Goal: Task Accomplishment & Management: Complete application form

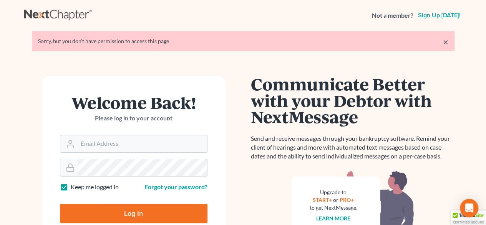
type input "[PERSON_NAME][EMAIL_ADDRESS][DOMAIN_NAME]"
click at [126, 213] on input "Log In" at bounding box center [134, 213] width 148 height 19
type input "Thinking..."
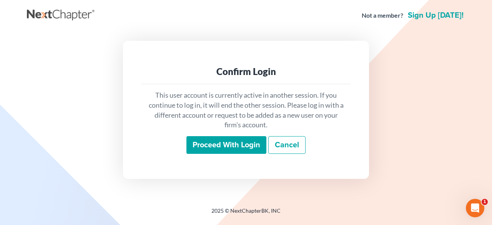
click at [228, 146] on input "Proceed with login" at bounding box center [226, 145] width 80 height 18
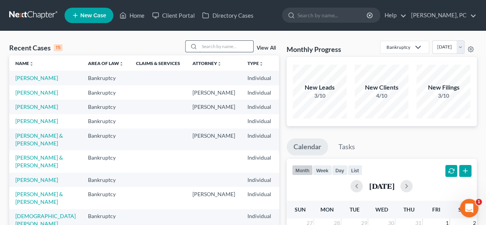
click at [221, 51] on input "search" at bounding box center [227, 46] width 54 height 11
type input "aitken"
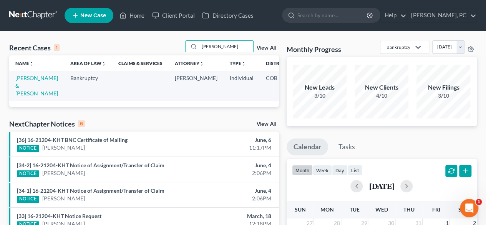
click at [24, 90] on td "Aitken, John & Aleeyah" at bounding box center [36, 86] width 55 height 30
click at [24, 88] on link "Aitken, John & Aleeyah" at bounding box center [36, 86] width 43 height 22
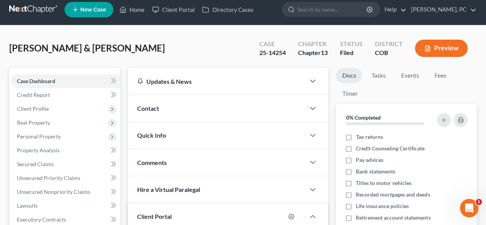
scroll to position [7, 0]
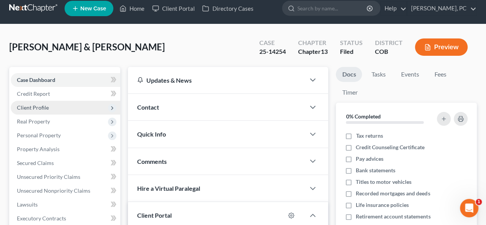
click at [39, 107] on span "Client Profile" at bounding box center [33, 107] width 32 height 7
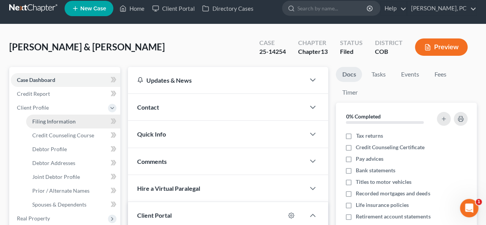
click at [58, 120] on span "Filing Information" at bounding box center [53, 121] width 43 height 7
select select "1"
select select "3"
select select "5"
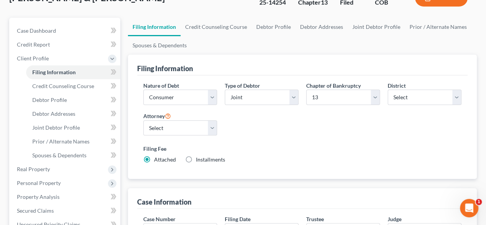
scroll to position [69, 0]
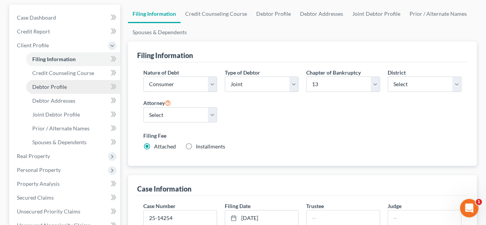
click at [62, 89] on span "Debtor Profile" at bounding box center [49, 86] width 35 height 7
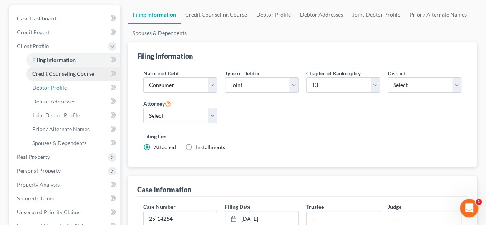
select select "1"
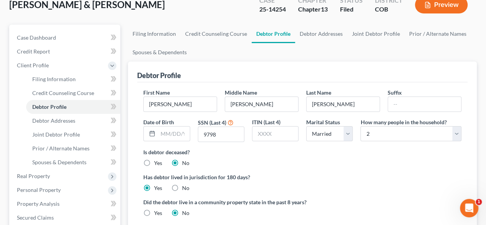
scroll to position [72, 0]
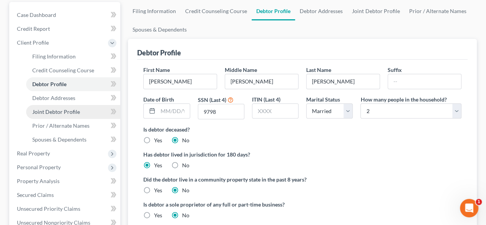
click at [62, 114] on span "Joint Debtor Profile" at bounding box center [56, 111] width 48 height 7
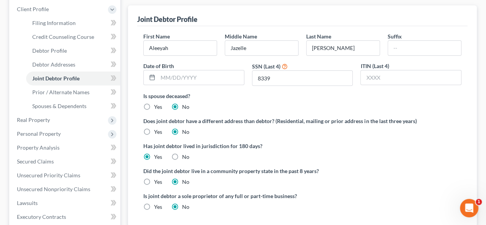
scroll to position [110, 0]
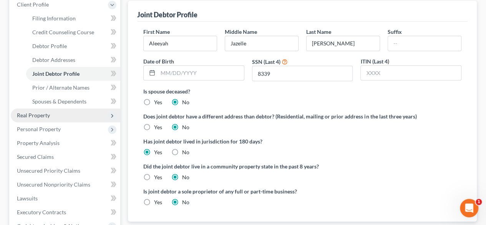
click at [38, 113] on span "Real Property" at bounding box center [33, 115] width 33 height 7
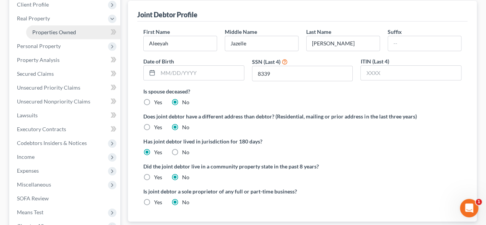
click at [61, 34] on span "Properties Owned" at bounding box center [54, 32] width 44 height 7
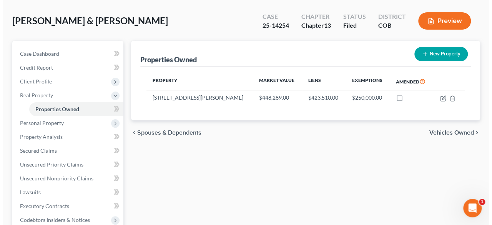
scroll to position [35, 0]
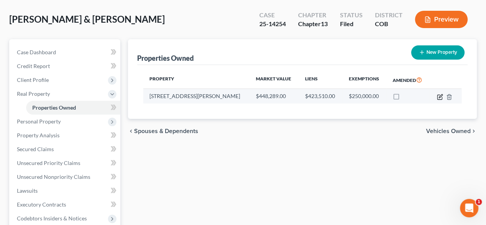
click at [439, 97] on icon "button" at bounding box center [440, 95] width 3 height 3
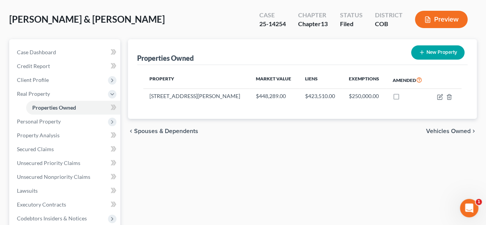
select select "5"
select select "2"
select select "0"
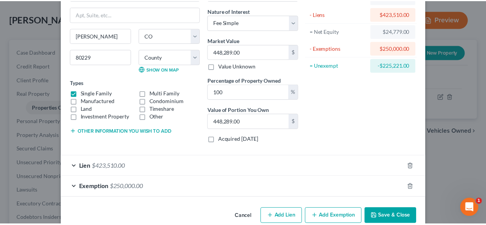
scroll to position [68, 0]
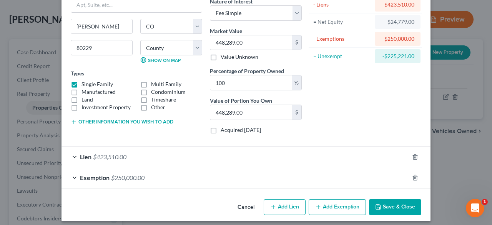
click at [395, 204] on button "Save & Close" at bounding box center [395, 207] width 52 height 16
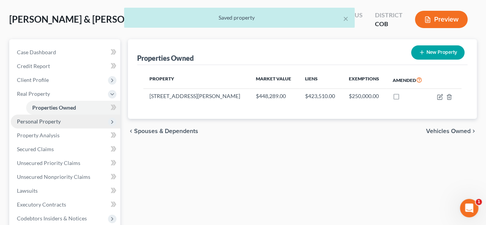
click at [38, 123] on span "Personal Property" at bounding box center [39, 121] width 44 height 7
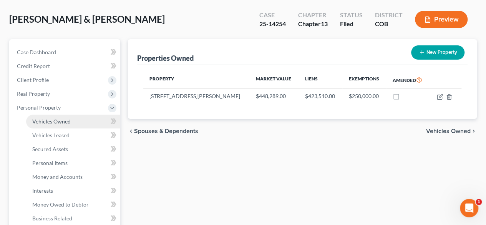
click at [62, 123] on span "Vehicles Owned" at bounding box center [51, 121] width 38 height 7
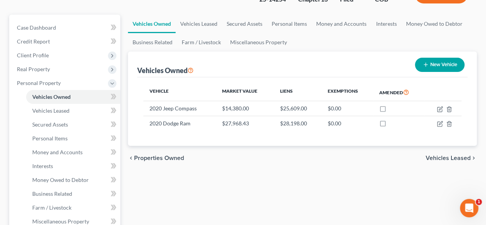
scroll to position [62, 0]
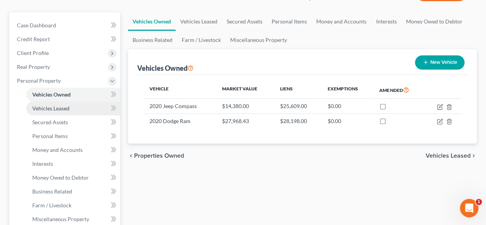
click at [60, 106] on span "Vehicles Leased" at bounding box center [50, 108] width 37 height 7
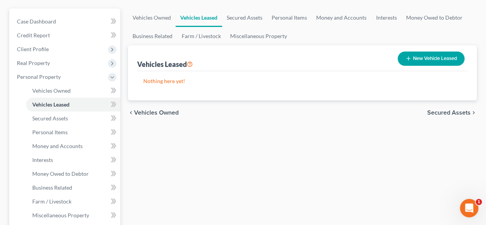
scroll to position [103, 0]
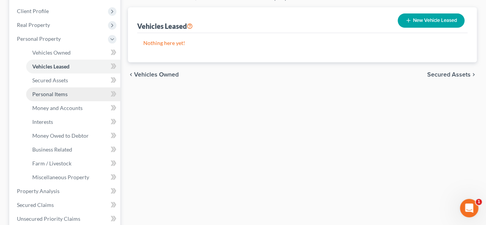
click at [58, 94] on span "Personal Items" at bounding box center [49, 94] width 35 height 7
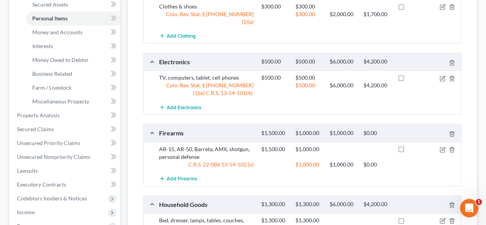
scroll to position [178, 0]
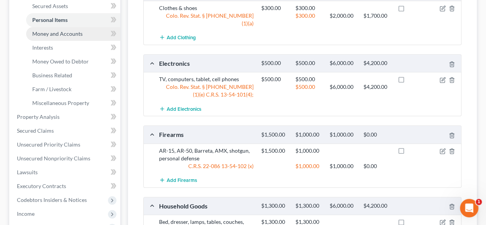
click at [75, 33] on span "Money and Accounts" at bounding box center [57, 33] width 50 height 7
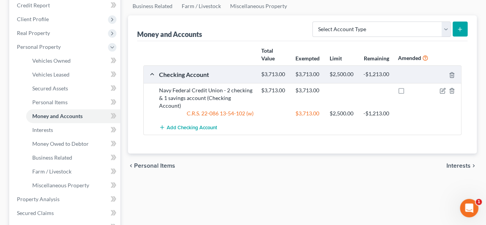
scroll to position [99, 0]
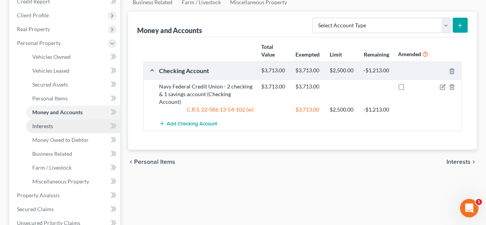
click at [47, 128] on span "Interests" at bounding box center [42, 126] width 21 height 7
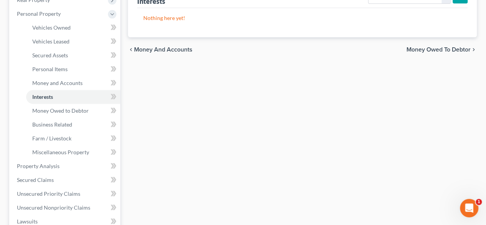
scroll to position [131, 0]
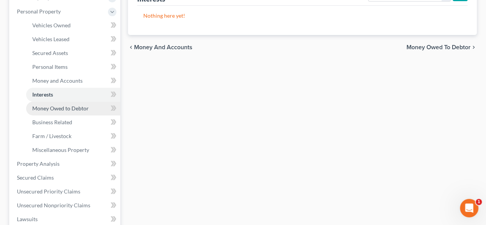
click at [63, 110] on span "Money Owed to Debtor" at bounding box center [60, 108] width 57 height 7
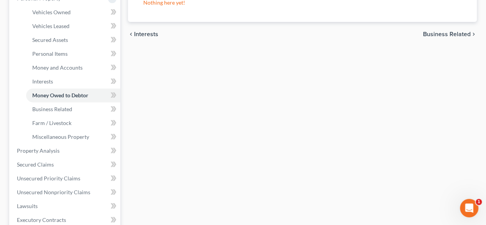
scroll to position [157, 0]
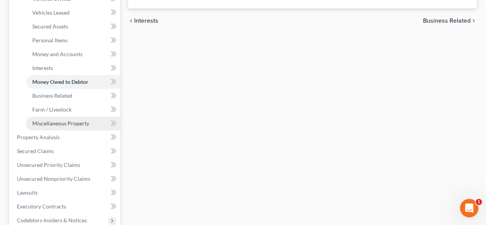
click at [74, 121] on span "Miscellaneous Property" at bounding box center [60, 123] width 57 height 7
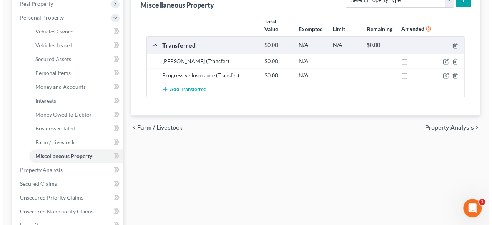
scroll to position [128, 0]
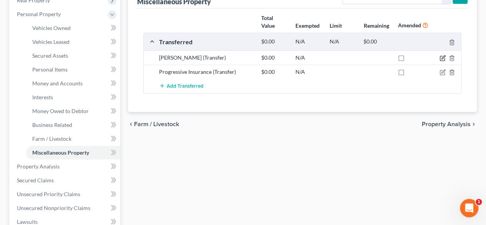
click at [442, 58] on icon "button" at bounding box center [443, 57] width 3 height 3
select select "Ordinary (within 2 years)"
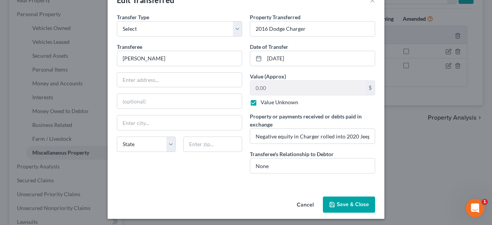
scroll to position [24, 0]
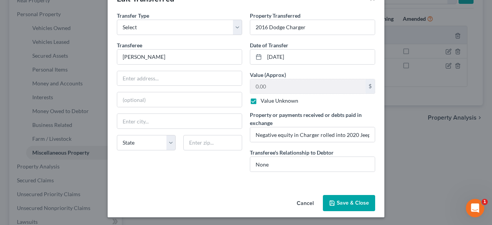
click at [346, 200] on button "Save & Close" at bounding box center [349, 203] width 52 height 16
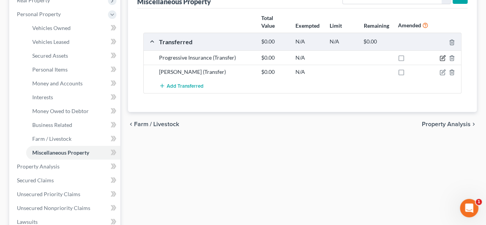
click at [441, 59] on icon "button" at bounding box center [443, 58] width 6 height 6
select select "Ordinary (within 2 years)"
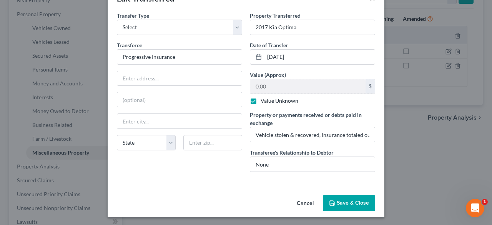
click at [306, 200] on button "Cancel" at bounding box center [305, 203] width 29 height 15
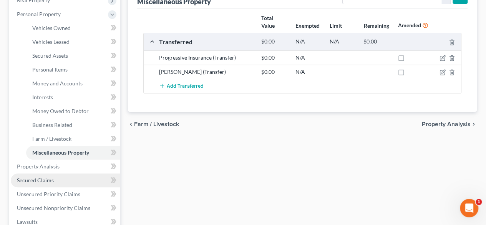
click at [47, 176] on link "Secured Claims" at bounding box center [66, 180] width 110 height 14
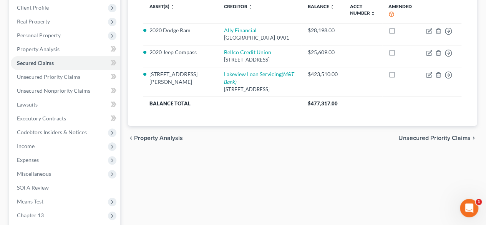
scroll to position [133, 0]
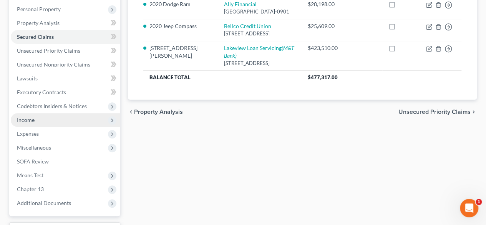
click at [25, 123] on span "Income" at bounding box center [66, 120] width 110 height 14
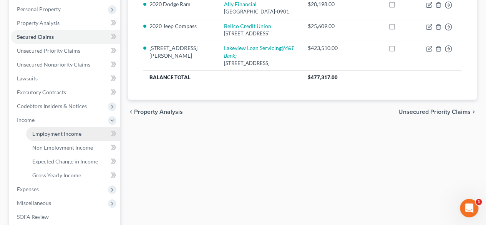
click at [71, 135] on span "Employment Income" at bounding box center [56, 133] width 49 height 7
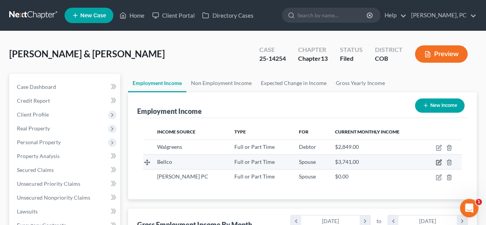
click at [439, 161] on icon "button" at bounding box center [439, 162] width 6 height 6
select select "0"
select select "5"
select select "0"
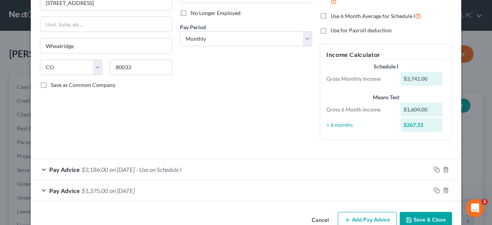
scroll to position [103, 0]
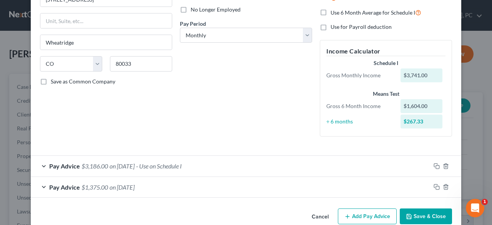
click at [95, 163] on span "$3,186.00" at bounding box center [95, 165] width 27 height 7
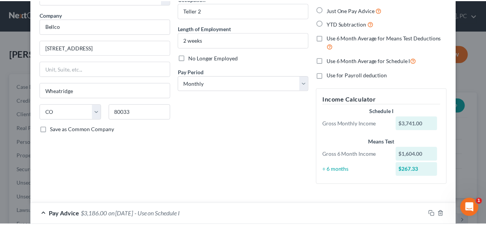
scroll to position [0, 0]
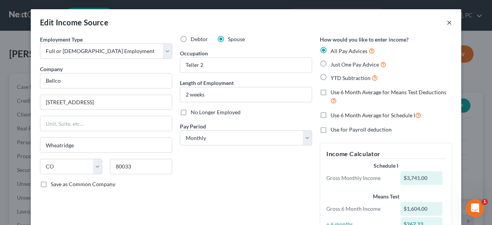
click at [447, 23] on button "×" at bounding box center [449, 22] width 5 height 9
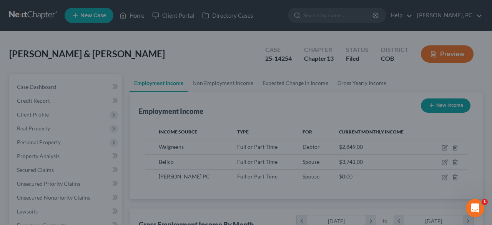
scroll to position [384355, 384297]
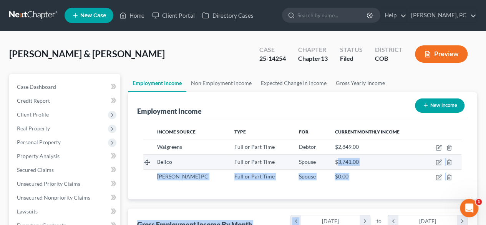
drag, startPoint x: 299, startPoint y: 199, endPoint x: 344, endPoint y: 166, distance: 55.9
click at [438, 162] on icon "button" at bounding box center [439, 161] width 3 height 3
select select "0"
select select "5"
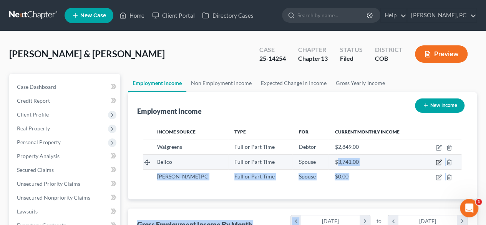
select select "0"
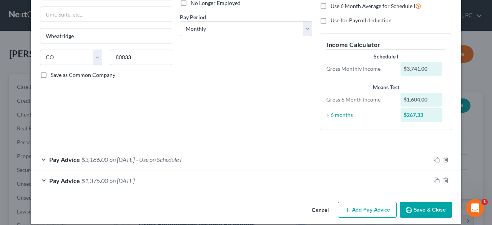
scroll to position [117, 0]
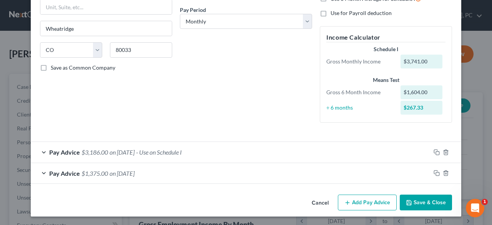
click at [90, 150] on span "$3,186.00" at bounding box center [95, 151] width 27 height 7
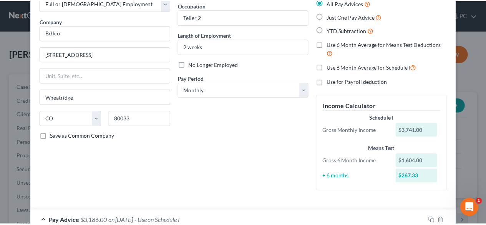
scroll to position [0, 0]
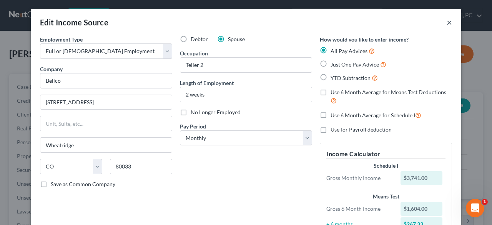
click at [447, 22] on button "×" at bounding box center [449, 22] width 5 height 9
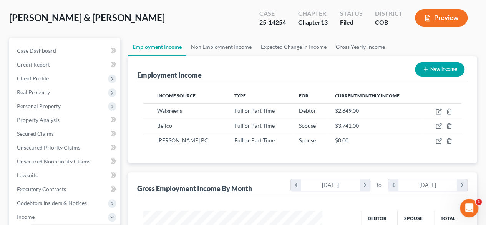
scroll to position [38, 0]
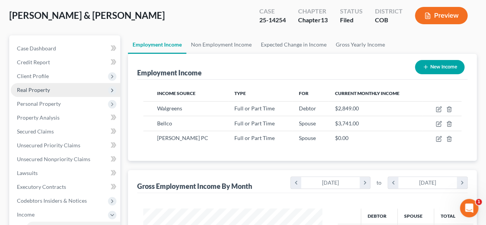
click at [35, 88] on span "Real Property" at bounding box center [33, 90] width 33 height 7
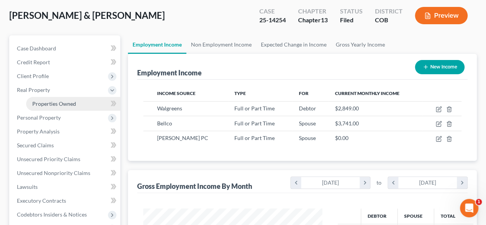
click at [61, 99] on link "Properties Owned" at bounding box center [73, 104] width 94 height 14
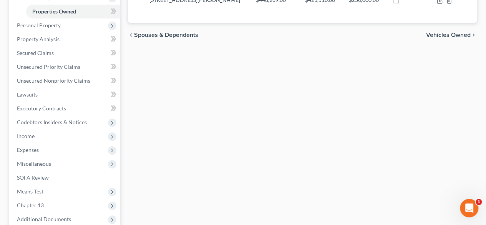
scroll to position [131, 0]
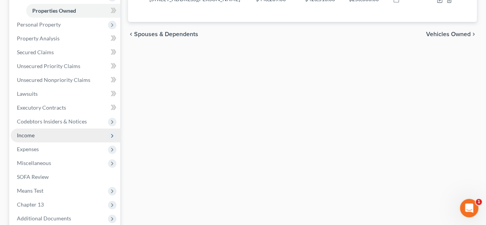
click at [20, 134] on span "Income" at bounding box center [26, 135] width 18 height 7
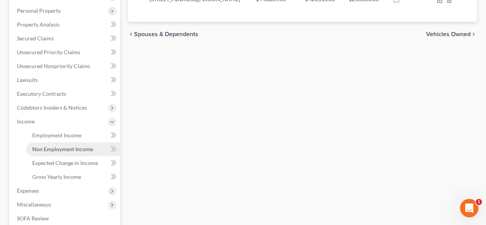
click at [55, 150] on span "Non Employment Income" at bounding box center [62, 149] width 61 height 7
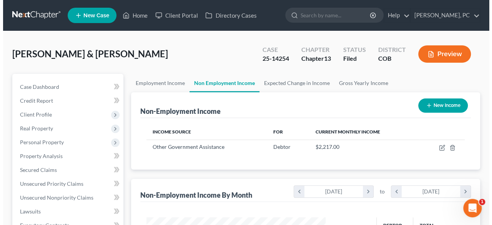
scroll to position [137, 195]
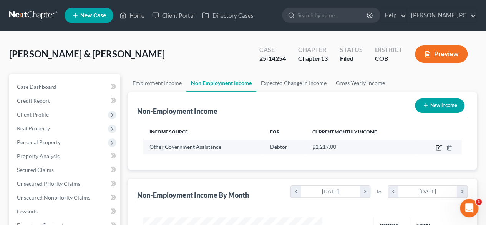
click at [439, 147] on icon "button" at bounding box center [439, 148] width 6 height 6
select select "5"
select select "0"
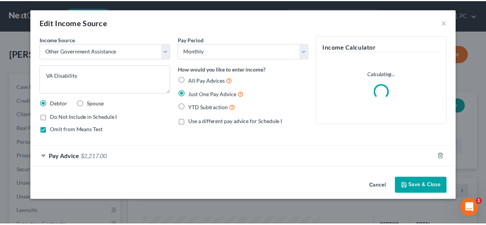
scroll to position [137, 197]
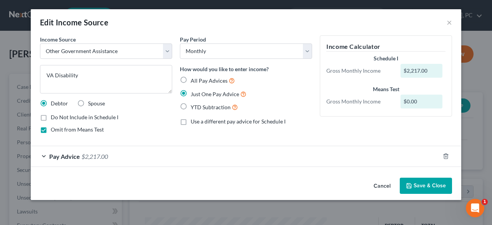
click at [417, 185] on button "Save & Close" at bounding box center [426, 186] width 52 height 16
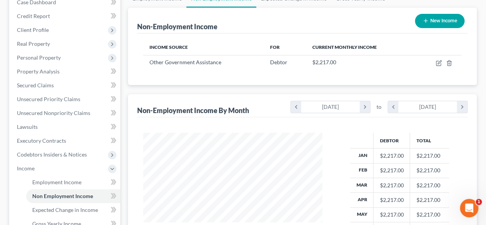
scroll to position [105, 0]
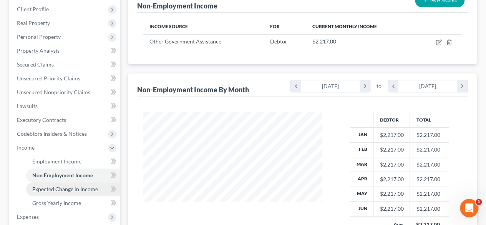
click at [74, 188] on span "Expected Change in Income" at bounding box center [65, 189] width 66 height 7
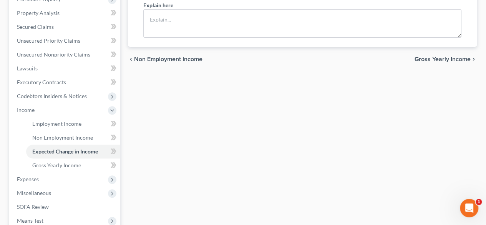
scroll to position [155, 0]
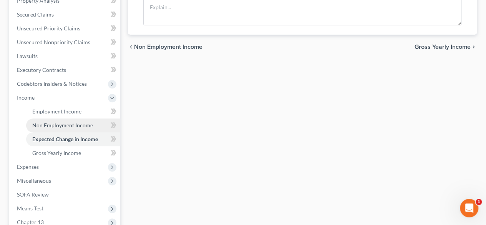
click at [75, 125] on span "Non Employment Income" at bounding box center [62, 125] width 61 height 7
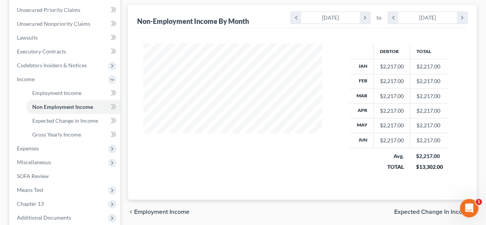
scroll to position [190, 0]
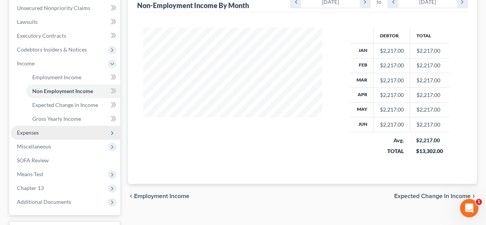
click at [31, 129] on span "Expenses" at bounding box center [28, 132] width 22 height 7
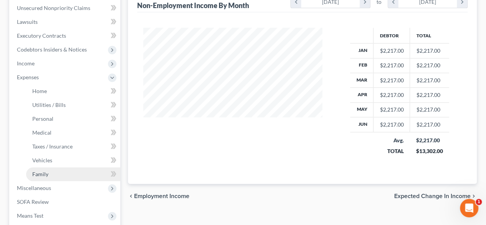
click at [46, 168] on link "Family" at bounding box center [73, 174] width 94 height 14
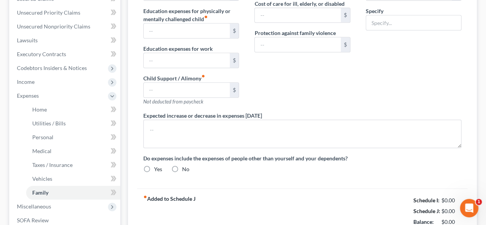
type input "150.00"
type input "Incidentals, Pet Expenses & Emergencies"
radio input "true"
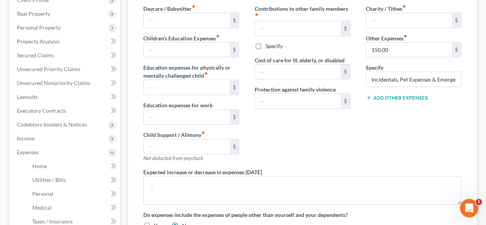
scroll to position [105, 0]
